Goal: Navigation & Orientation: Find specific page/section

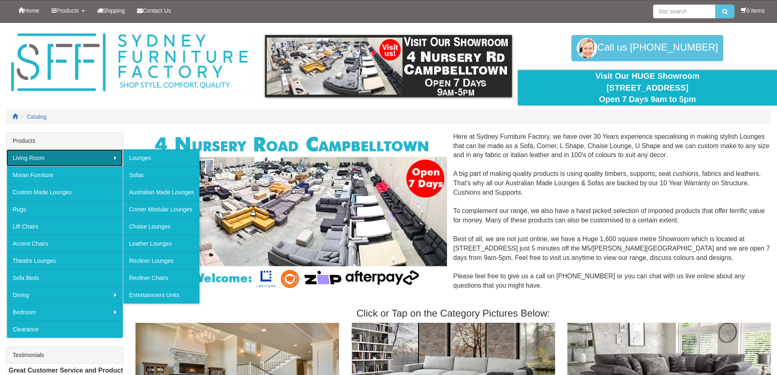
click at [36, 160] on link "Living Room" at bounding box center [65, 157] width 116 height 17
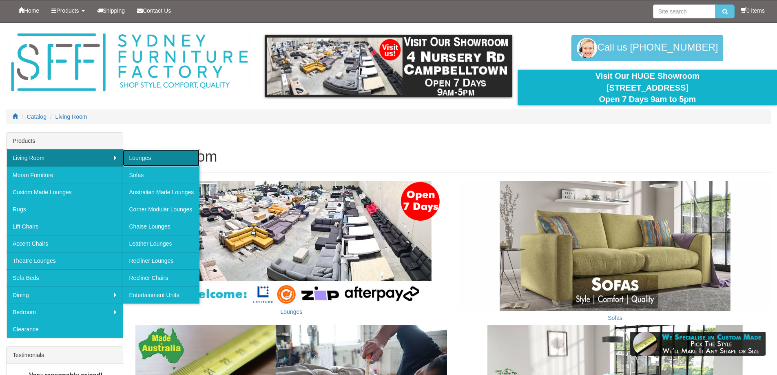
click at [150, 160] on link "Lounges" at bounding box center [161, 157] width 77 height 17
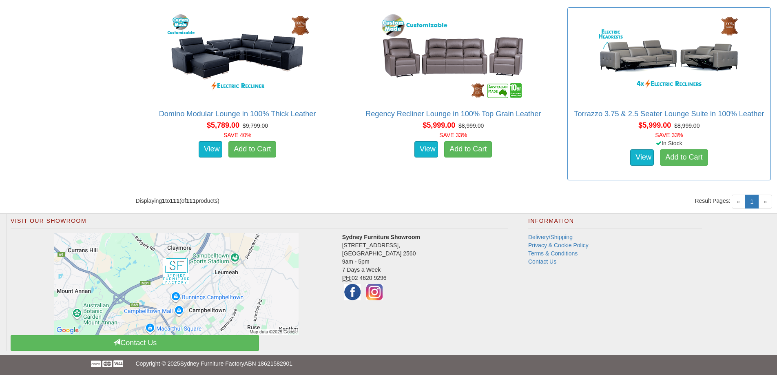
scroll to position [6976, 0]
